Goal: Task Accomplishment & Management: Manage account settings

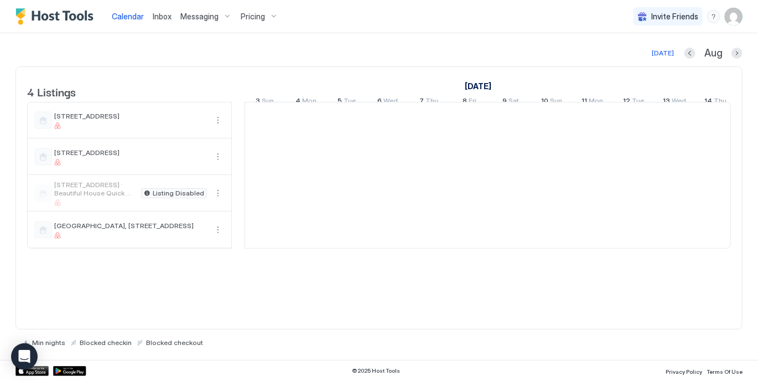
scroll to position [0, 615]
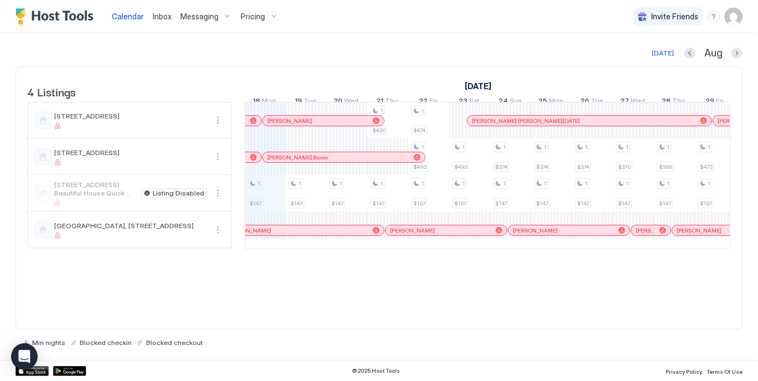
click at [275, 58] on div "[DATE] Aug" at bounding box center [378, 52] width 727 height 13
click at [271, 14] on div "Pricing" at bounding box center [259, 16] width 46 height 19
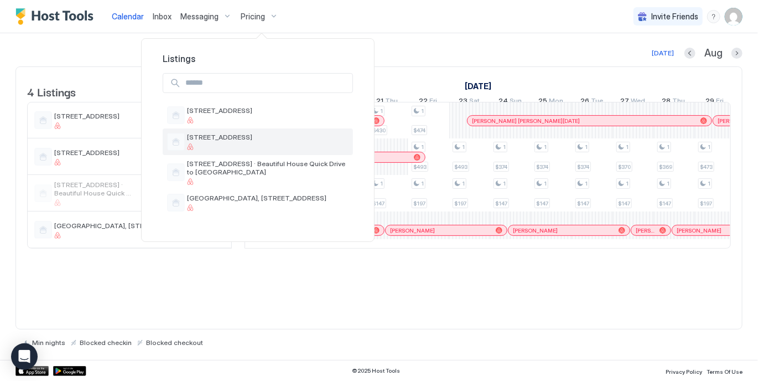
click at [232, 141] on span "[STREET_ADDRESS]" at bounding box center [268, 137] width 162 height 8
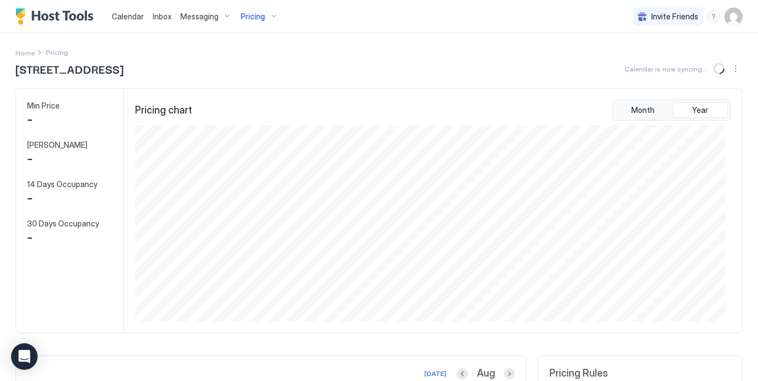
scroll to position [196, 590]
click at [726, 18] on img "User profile" at bounding box center [734, 17] width 18 height 18
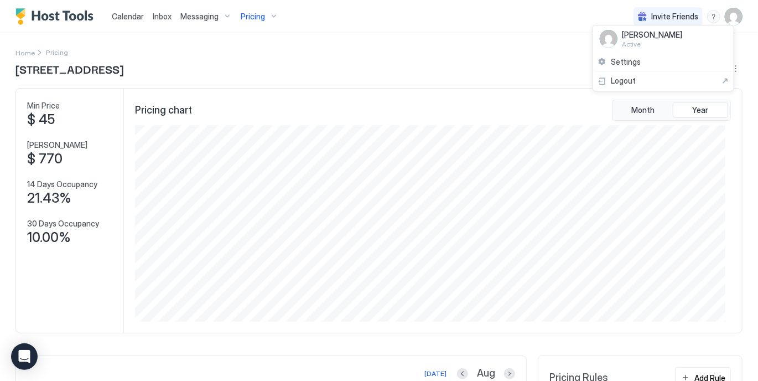
click at [726, 18] on div at bounding box center [379, 190] width 758 height 381
click at [726, 18] on img "User profile" at bounding box center [734, 17] width 18 height 18
click at [726, 18] on div at bounding box center [379, 190] width 758 height 381
click at [726, 18] on img "User profile" at bounding box center [734, 17] width 18 height 18
click at [663, 61] on div "Settings" at bounding box center [663, 62] width 141 height 19
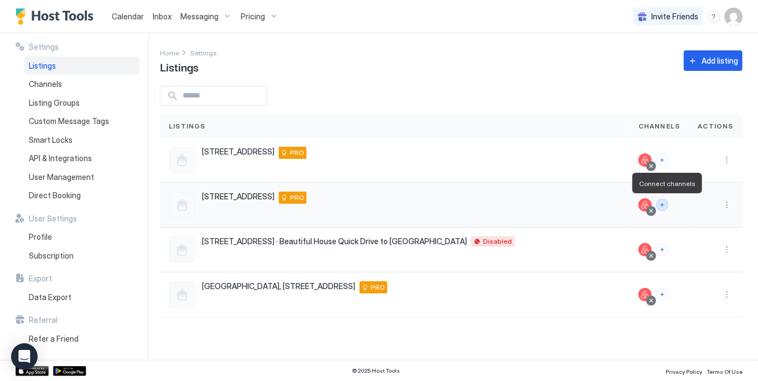
click at [666, 204] on button "Connect channels" at bounding box center [662, 205] width 12 height 12
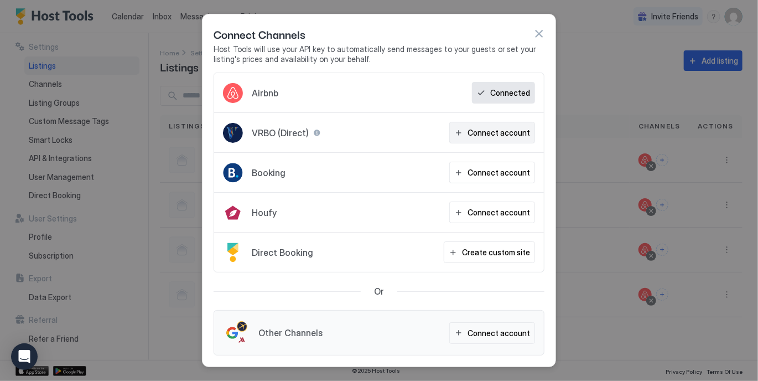
click at [500, 132] on div "Connect account" at bounding box center [498, 133] width 63 height 12
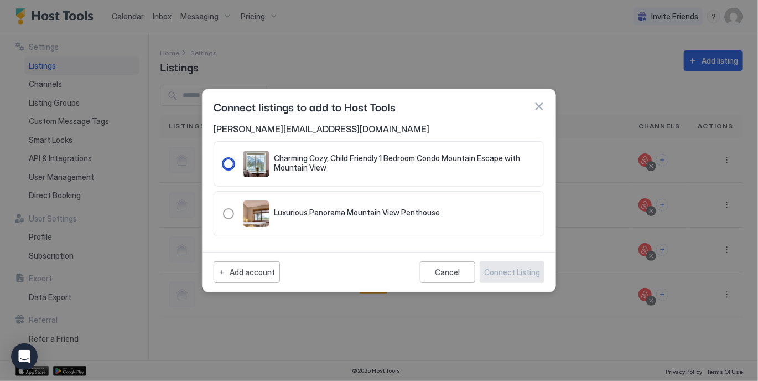
click at [228, 162] on div "127.20181677.9223217" at bounding box center [228, 163] width 11 height 11
click at [510, 272] on div "Connect Listing" at bounding box center [512, 272] width 56 height 12
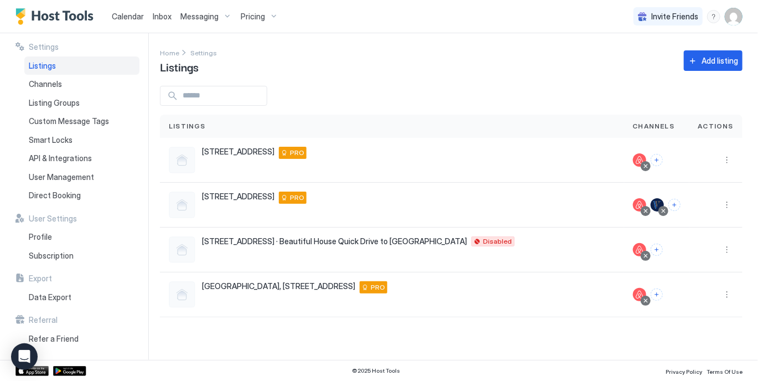
click at [251, 14] on span "Pricing" at bounding box center [253, 17] width 24 height 10
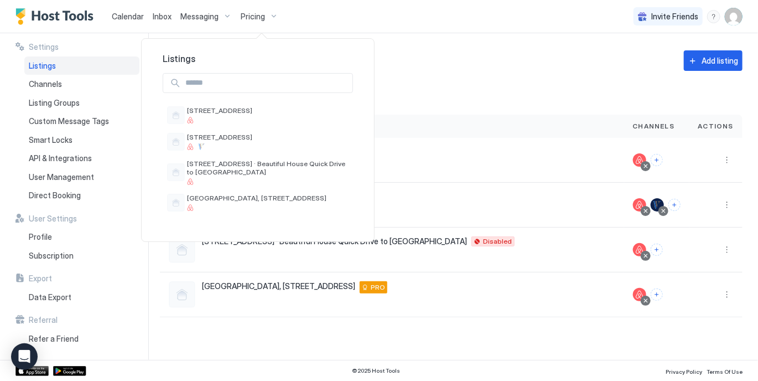
click at [251, 14] on div at bounding box center [379, 190] width 758 height 381
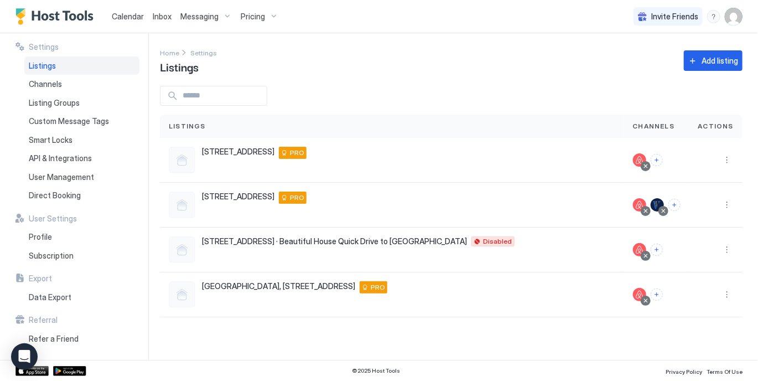
click at [259, 16] on span "Pricing" at bounding box center [253, 17] width 24 height 10
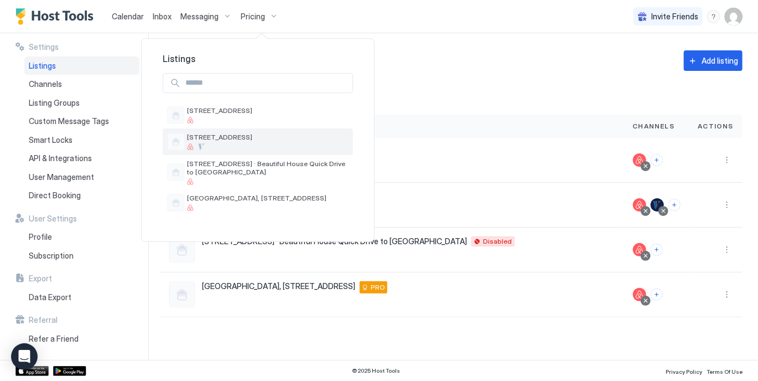
click at [230, 138] on span "[STREET_ADDRESS]" at bounding box center [268, 137] width 162 height 8
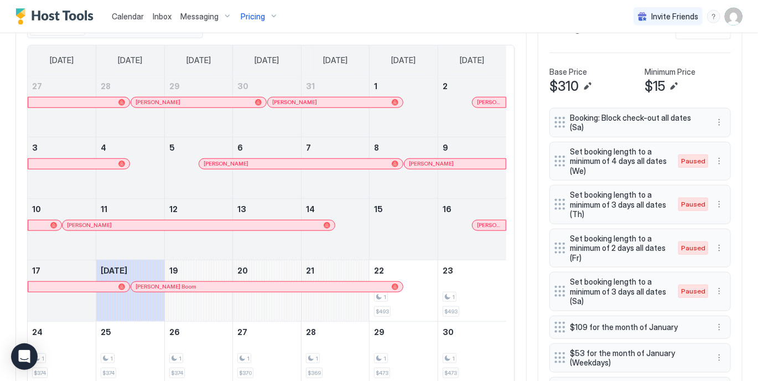
scroll to position [336, 0]
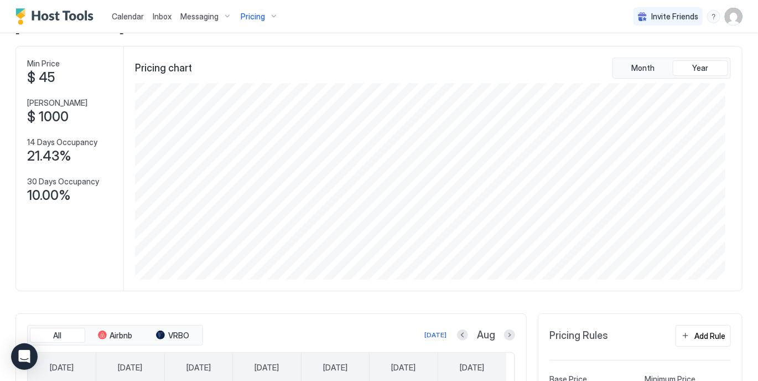
scroll to position [0, 0]
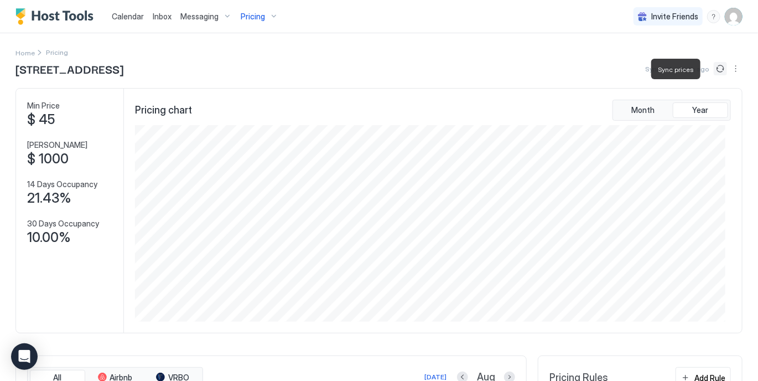
click at [715, 65] on button "Sync prices" at bounding box center [720, 68] width 13 height 13
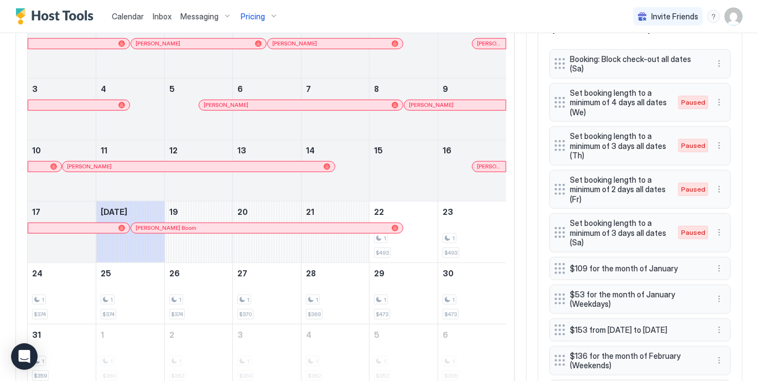
scroll to position [443, 0]
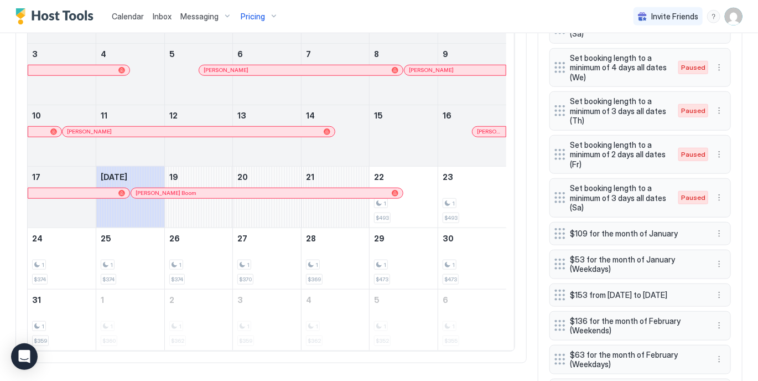
click at [518, 81] on div "All Airbnb VRBO [DATE] Aug [DATE] [DATE] [DATE] [DATE] [DATE] [DATE] [DATE] 27 …" at bounding box center [270, 138] width 511 height 450
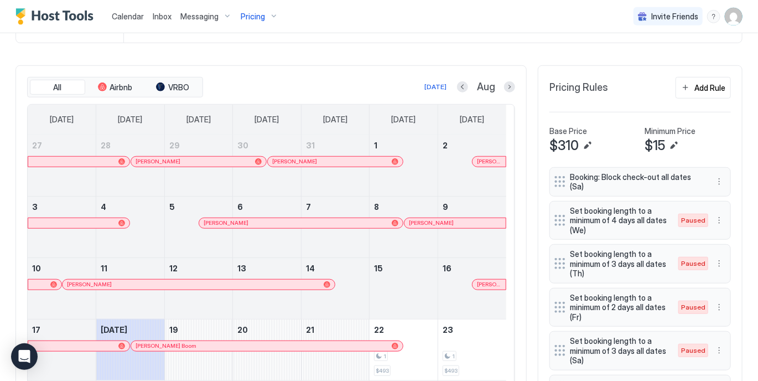
scroll to position [288, 0]
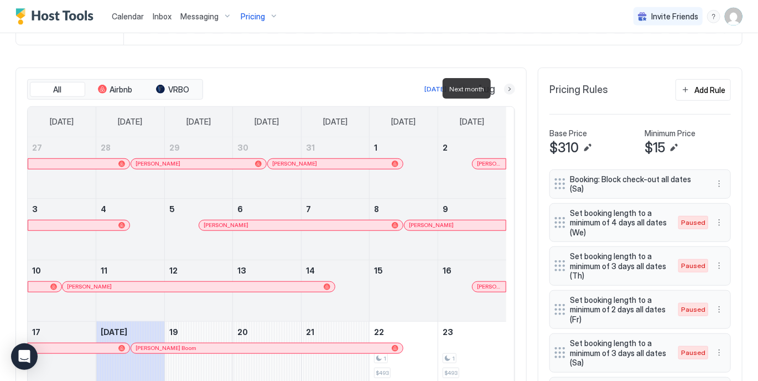
click at [504, 88] on button "Next month" at bounding box center [509, 89] width 11 height 11
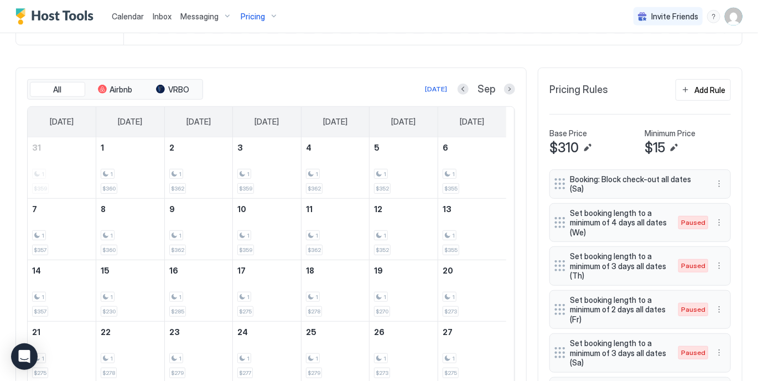
click at [518, 150] on div "All Airbnb VRBO [DATE] Sep [DATE] [DATE] [DATE] [DATE] [DATE] [DATE] [DATE] 31 …" at bounding box center [270, 261] width 511 height 389
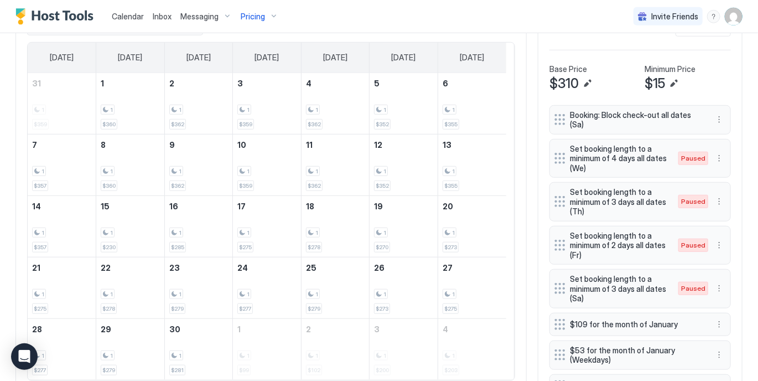
scroll to position [354, 0]
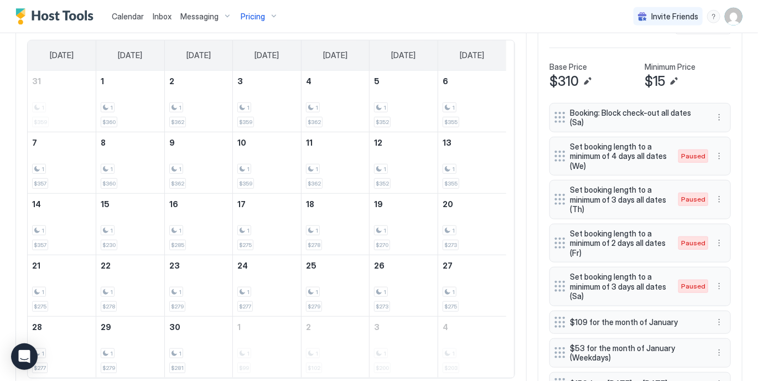
click at [517, 130] on div "All Airbnb VRBO [DATE] Sep [DATE] [DATE] [DATE] [DATE] [DATE] [DATE] [DATE] 31 …" at bounding box center [270, 195] width 511 height 389
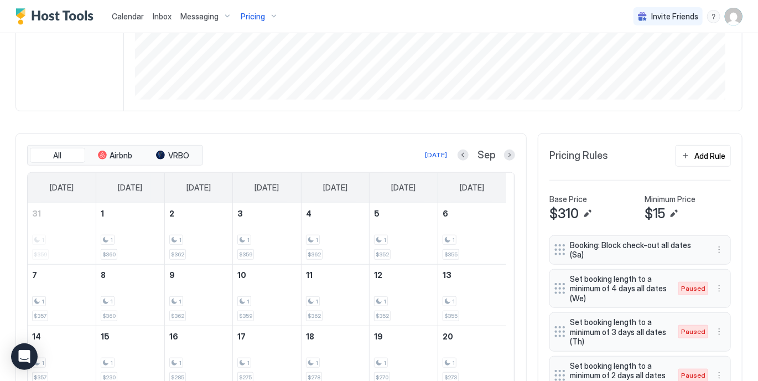
scroll to position [221, 0]
click at [504, 154] on button "Next month" at bounding box center [509, 155] width 11 height 11
click at [517, 199] on div "All Airbnb VRBO [DATE] Oct [DATE] [DATE] [DATE] [DATE] [DATE] [DATE] [DATE] 28 …" at bounding box center [270, 328] width 511 height 389
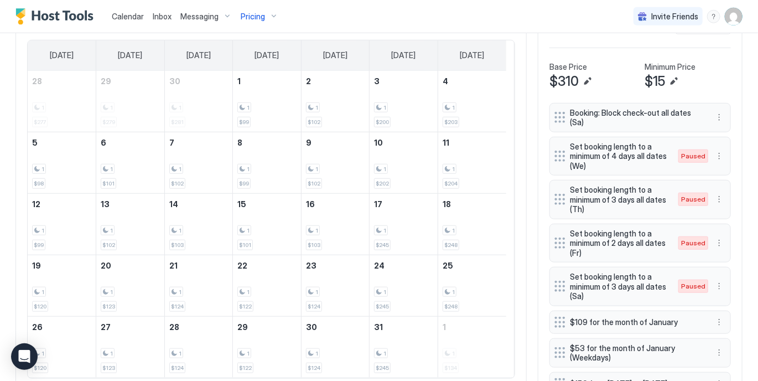
scroll to position [376, 0]
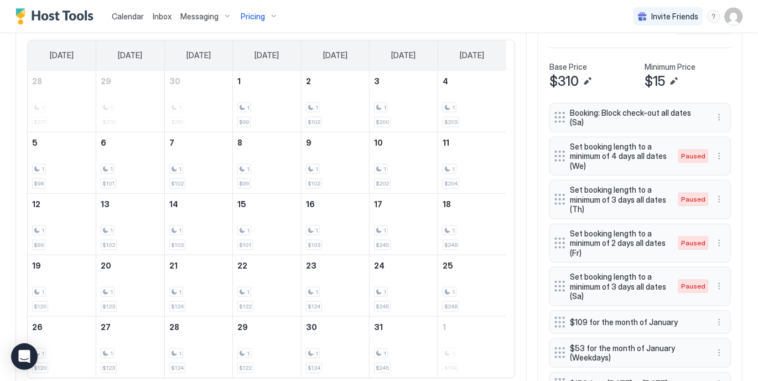
click at [516, 186] on div "All Airbnb VRBO [DATE] Oct [DATE] [DATE] [DATE] [DATE] [DATE] [DATE] [DATE] 28 …" at bounding box center [270, 195] width 511 height 389
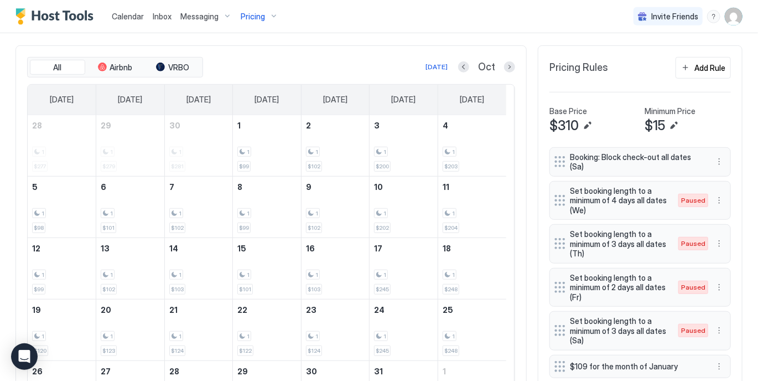
scroll to position [332, 0]
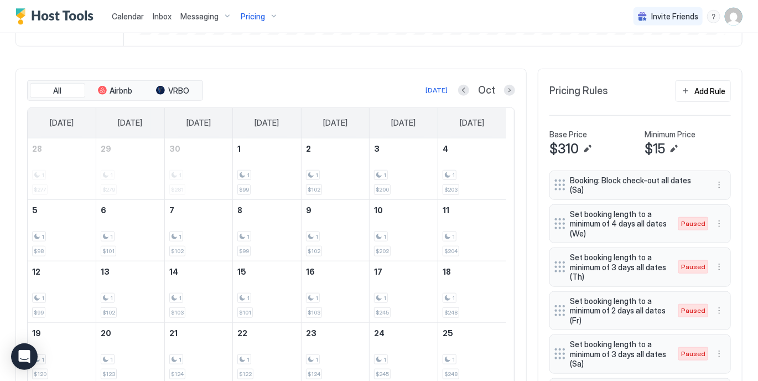
scroll to position [288, 0]
click at [504, 91] on button "Next month" at bounding box center [509, 89] width 11 height 11
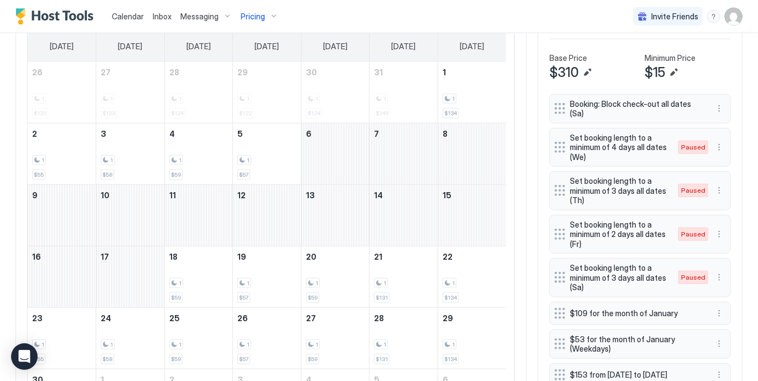
scroll to position [376, 0]
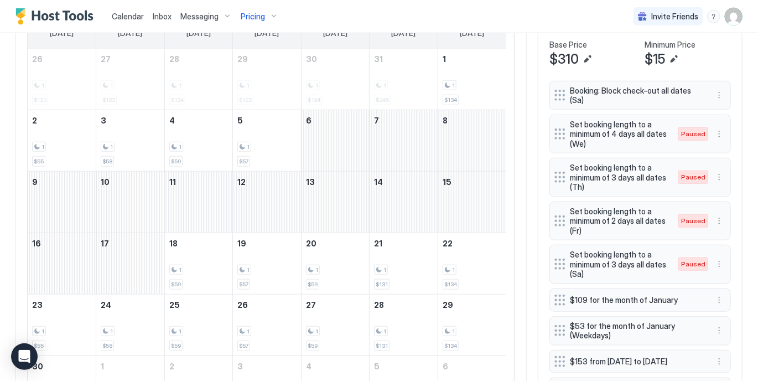
click at [515, 110] on div "All Airbnb VRBO [DATE] Nov [DATE] [DATE] [DATE] [DATE] [DATE] [DATE] [DATE] 26 …" at bounding box center [270, 204] width 511 height 450
drag, startPoint x: 515, startPoint y: 110, endPoint x: 510, endPoint y: 94, distance: 16.3
click at [510, 94] on div "All Airbnb VRBO [DATE] Nov [DATE] [DATE] [DATE] [DATE] [DATE] [DATE] [DATE] 26 …" at bounding box center [270, 204] width 511 height 450
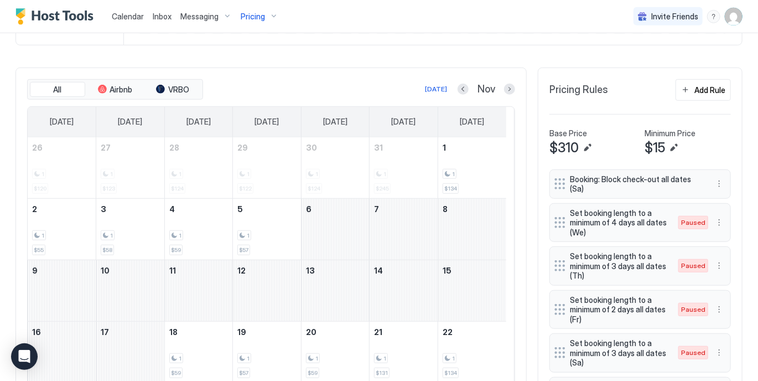
scroll to position [288, 0]
click at [504, 86] on button "Next month" at bounding box center [509, 89] width 11 height 11
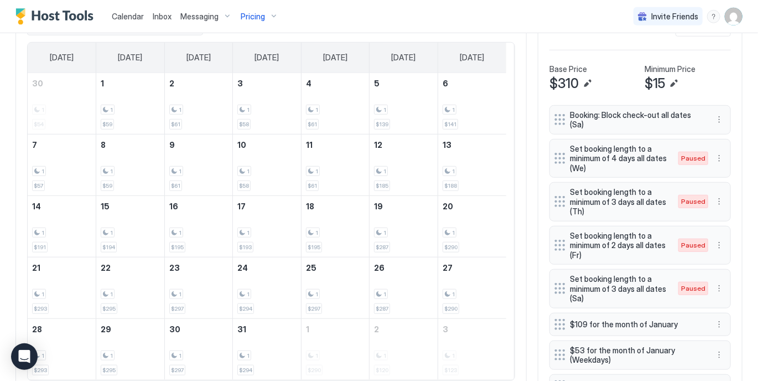
scroll to position [354, 0]
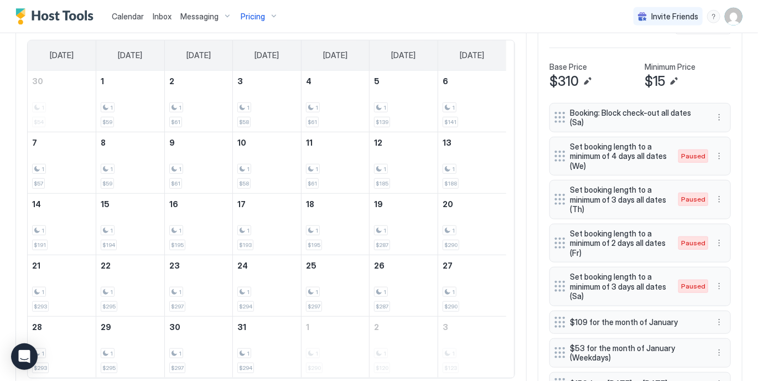
click at [515, 164] on div "All Airbnb VRBO [DATE] Dec [DATE] [DATE] [DATE] [DATE] [DATE] [DATE] [DATE] 30 …" at bounding box center [270, 195] width 511 height 389
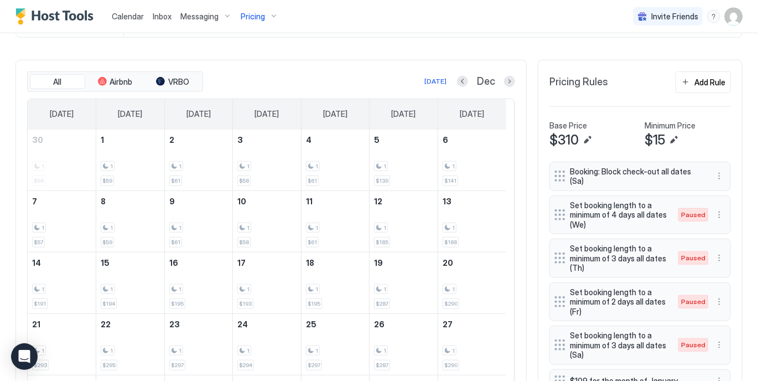
scroll to position [310, 0]
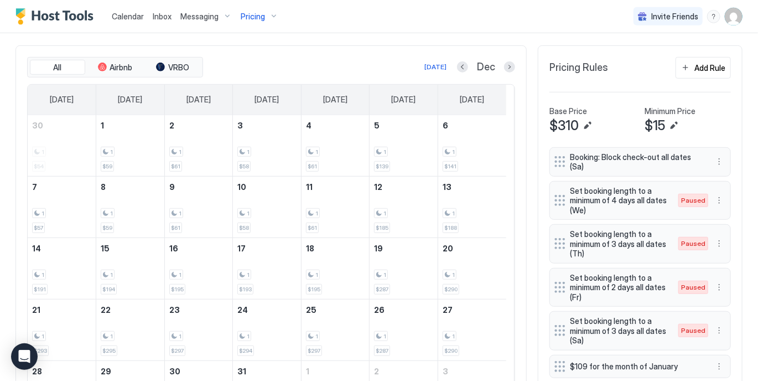
click at [516, 162] on div "All Airbnb VRBO [DATE] Dec [DATE] [DATE] [DATE] [DATE] [DATE] [DATE] [DATE] 30 …" at bounding box center [270, 239] width 511 height 389
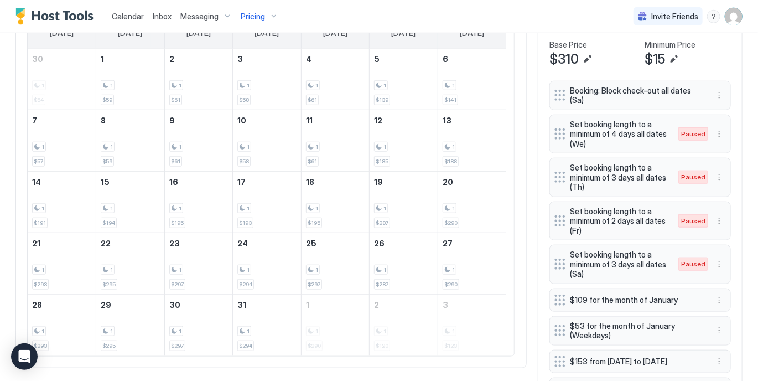
scroll to position [354, 0]
